Goal: Find specific page/section: Find specific page/section

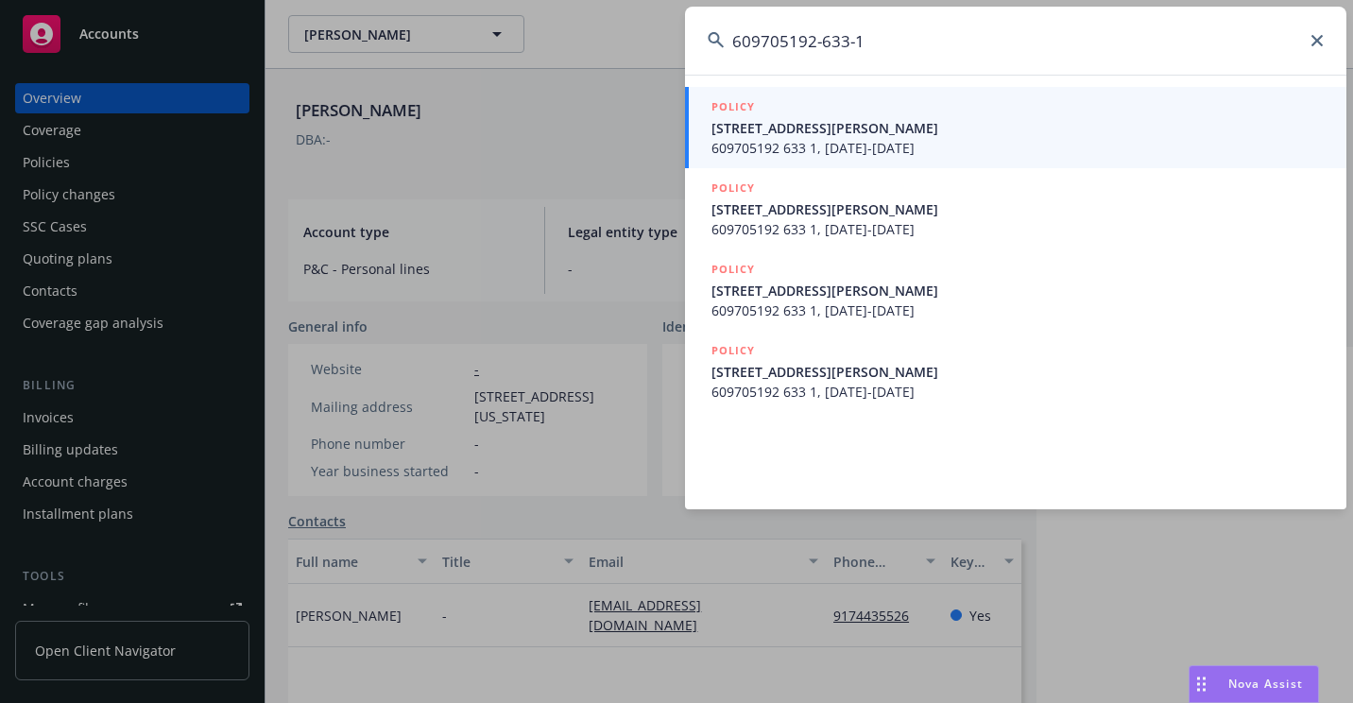
type input "609705192-633-1"
click at [783, 126] on span "[STREET_ADDRESS][PERSON_NAME]" at bounding box center [1017, 128] width 612 height 20
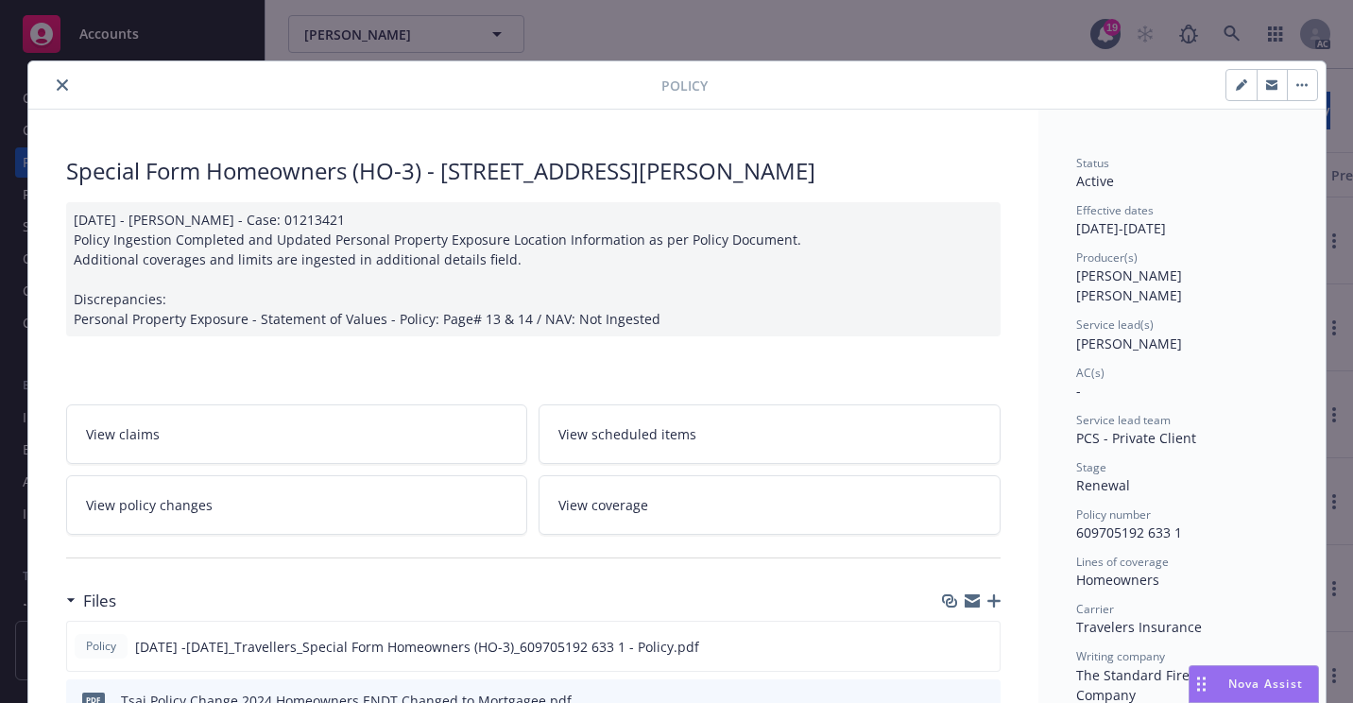
click at [54, 92] on button "close" at bounding box center [62, 85] width 23 height 23
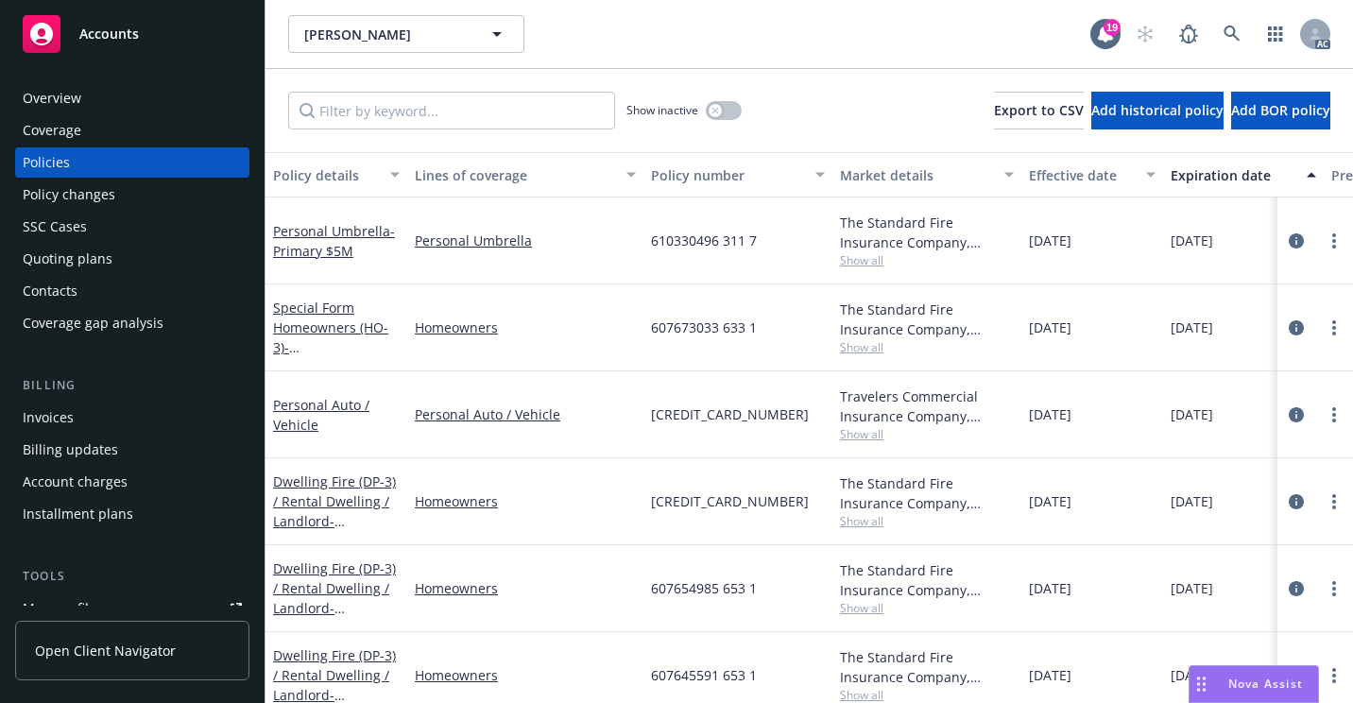
click at [874, 45] on div "[PERSON_NAME] [PERSON_NAME]" at bounding box center [689, 34] width 802 height 38
click at [60, 232] on div "SSC Cases" at bounding box center [55, 227] width 64 height 30
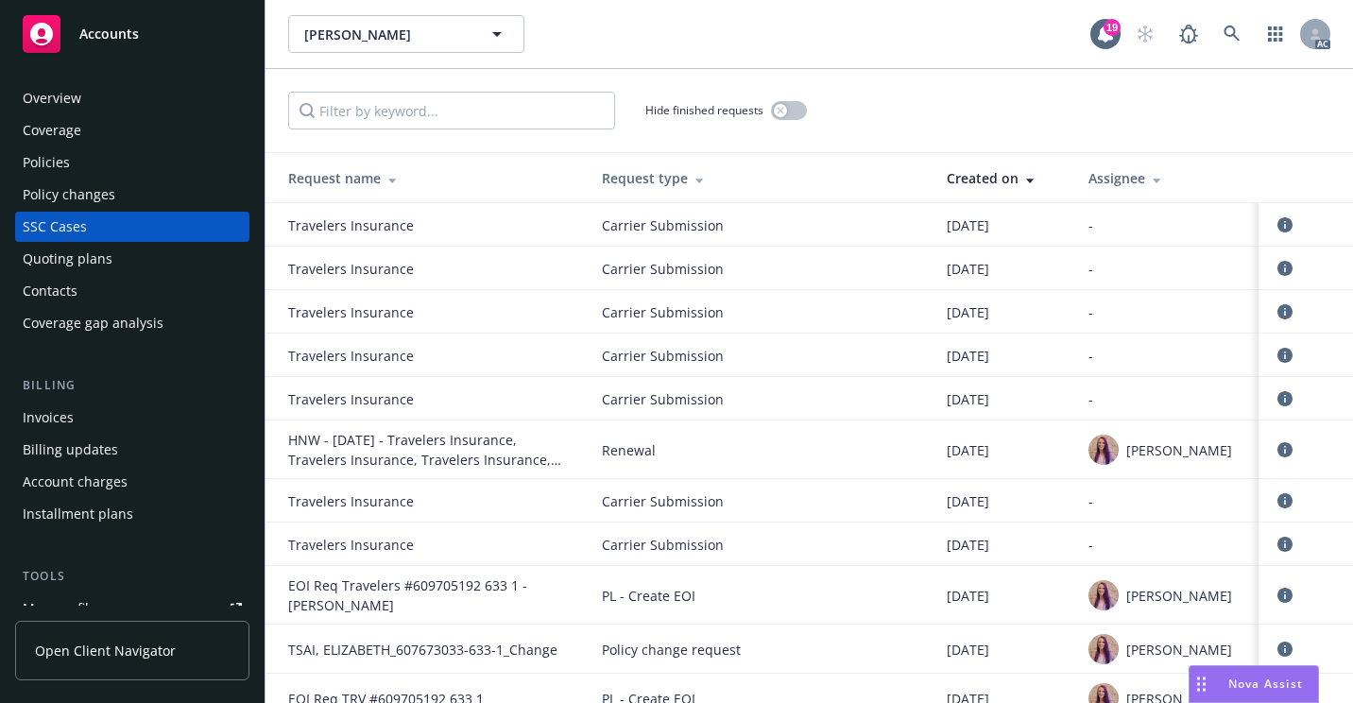
scroll to position [1112, 0]
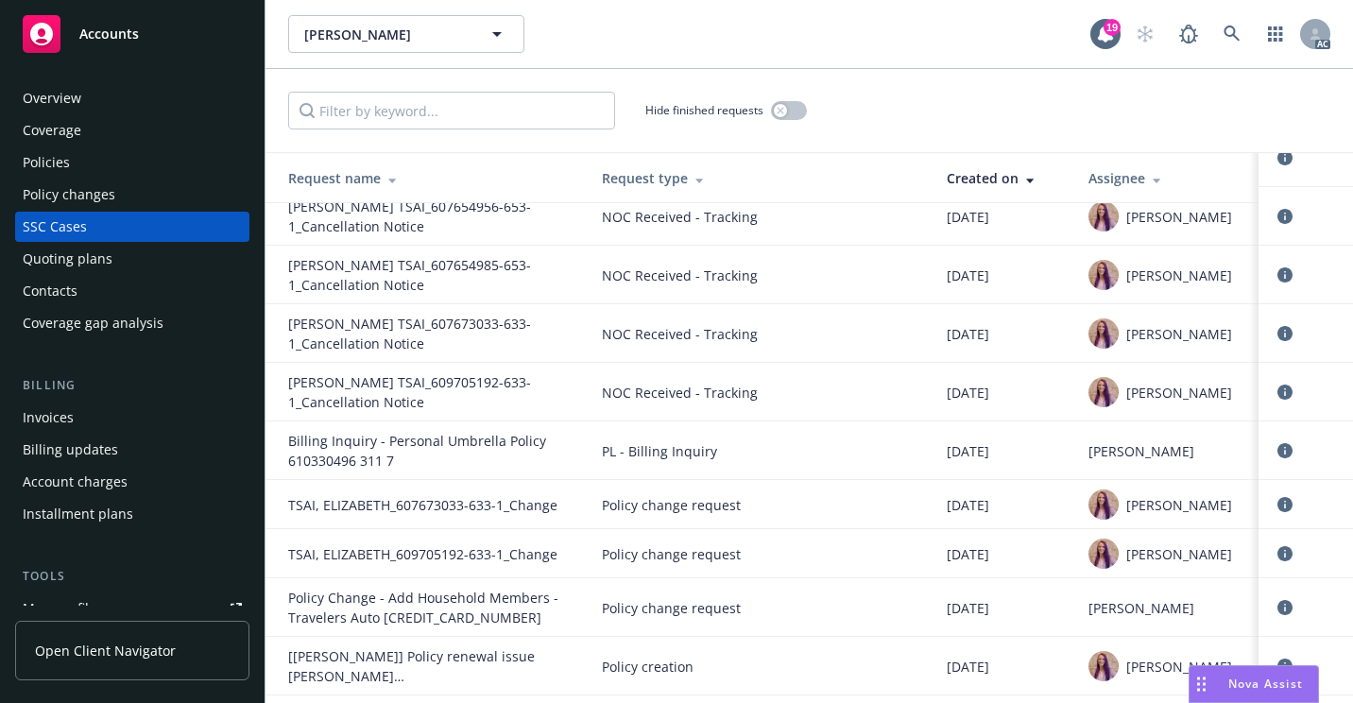
click at [108, 101] on div "Overview" at bounding box center [132, 98] width 219 height 30
